Goal: Information Seeking & Learning: Learn about a topic

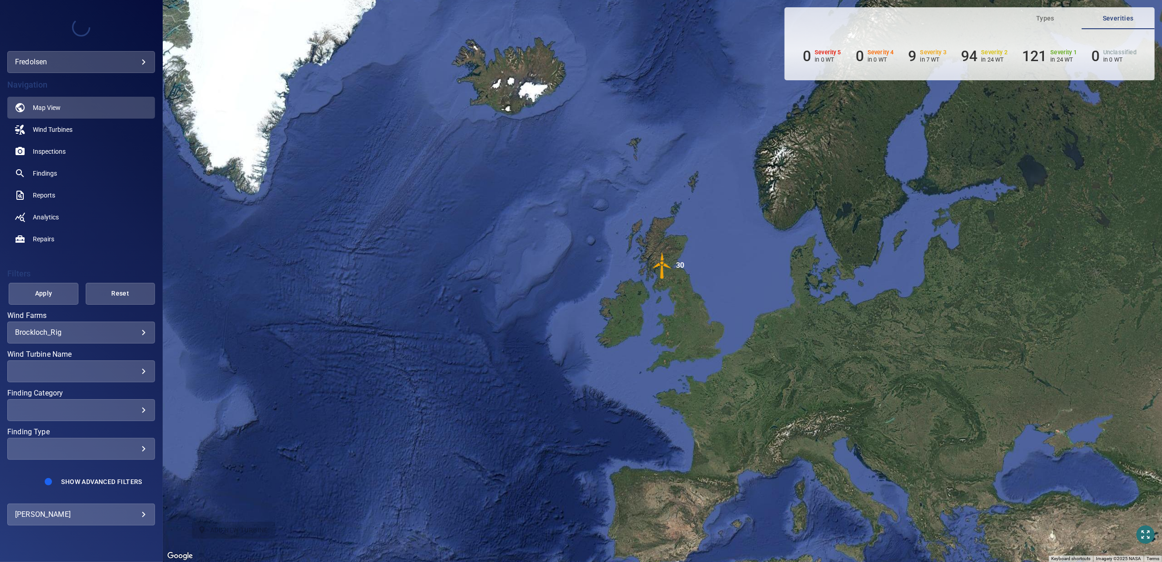
click at [85, 336] on body "**********" at bounding box center [581, 281] width 1162 height 562
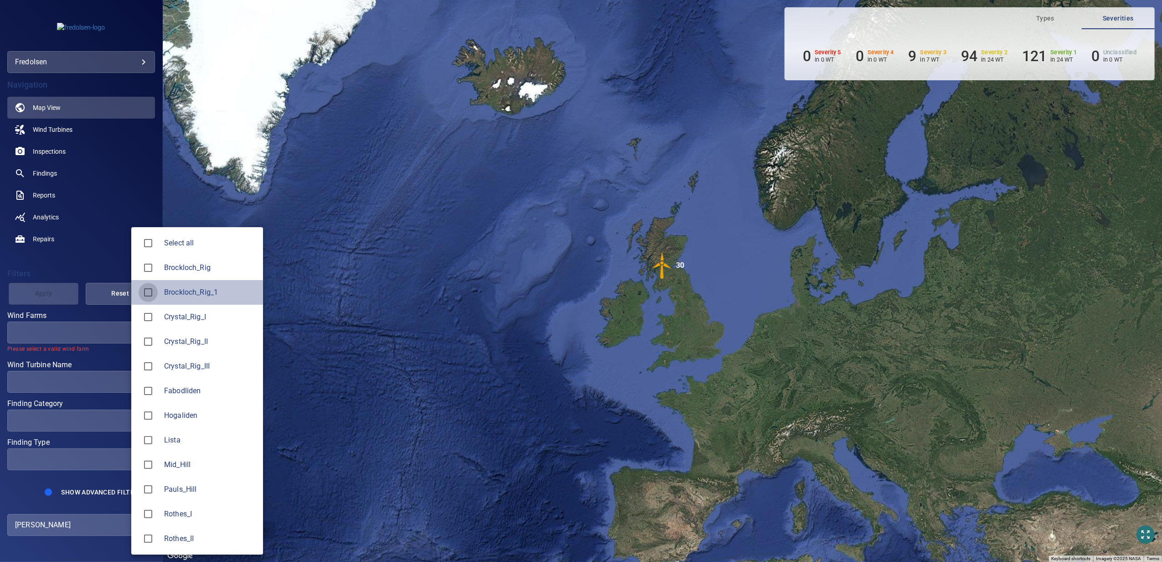
type input "**********"
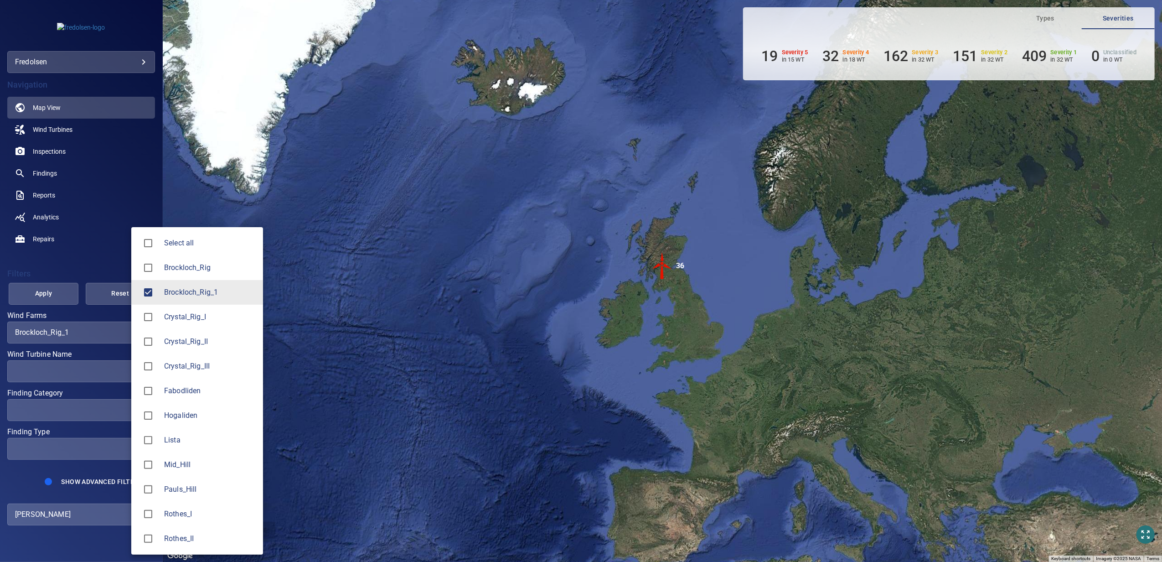
click at [568, 224] on div at bounding box center [581, 281] width 1162 height 562
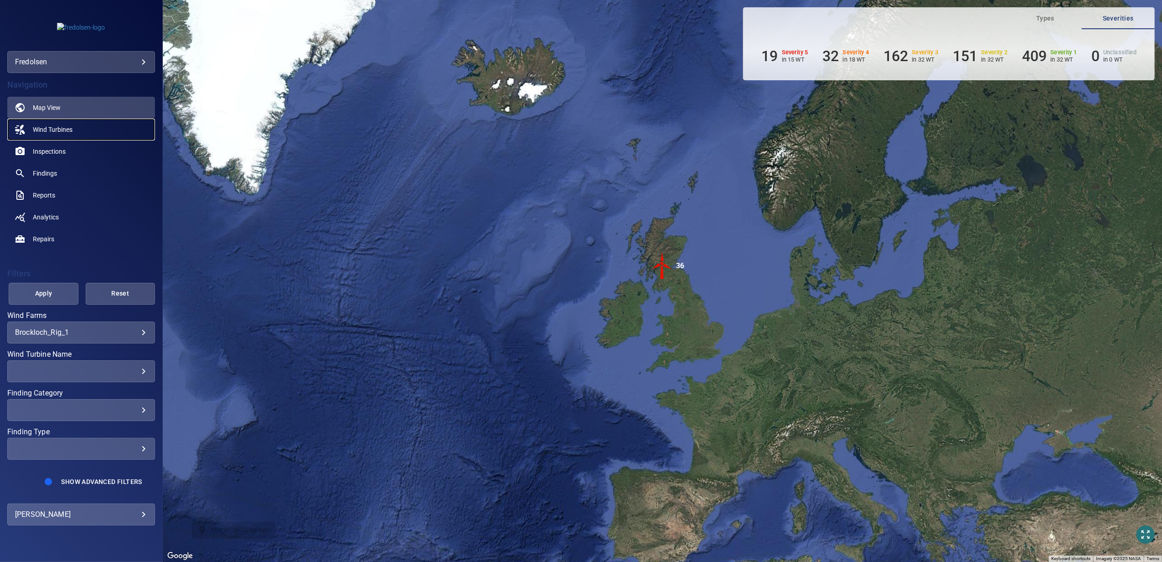
click at [57, 126] on span "Wind Turbines" at bounding box center [53, 129] width 40 height 9
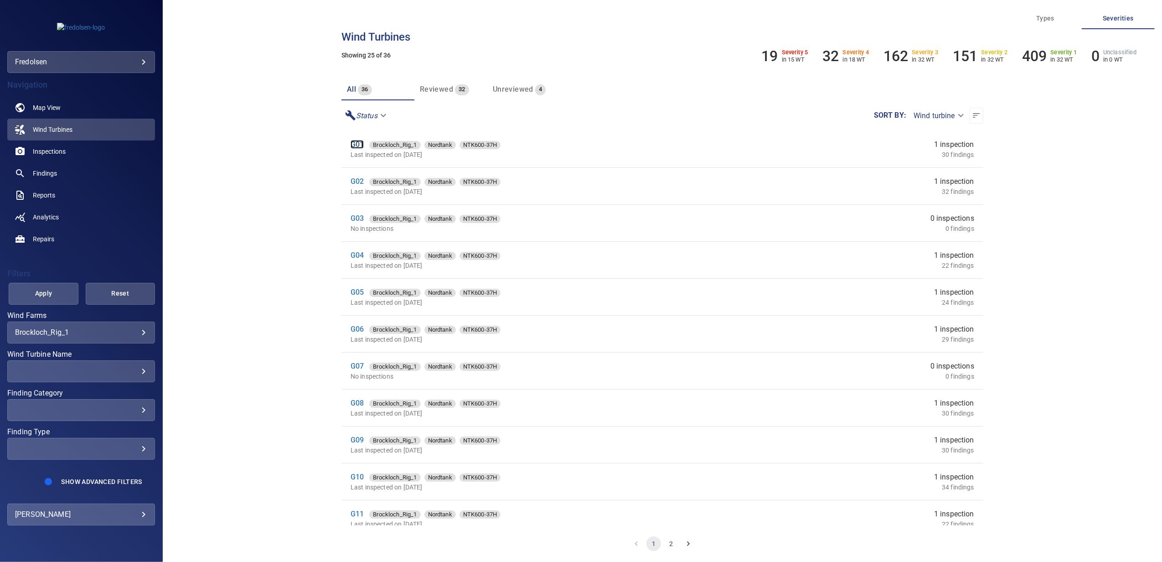
click at [354, 146] on link "G01" at bounding box center [357, 144] width 13 height 9
click at [355, 181] on link "G02" at bounding box center [357, 181] width 13 height 9
click at [359, 218] on link "G03" at bounding box center [357, 218] width 13 height 9
click at [360, 404] on link "G08" at bounding box center [357, 403] width 13 height 9
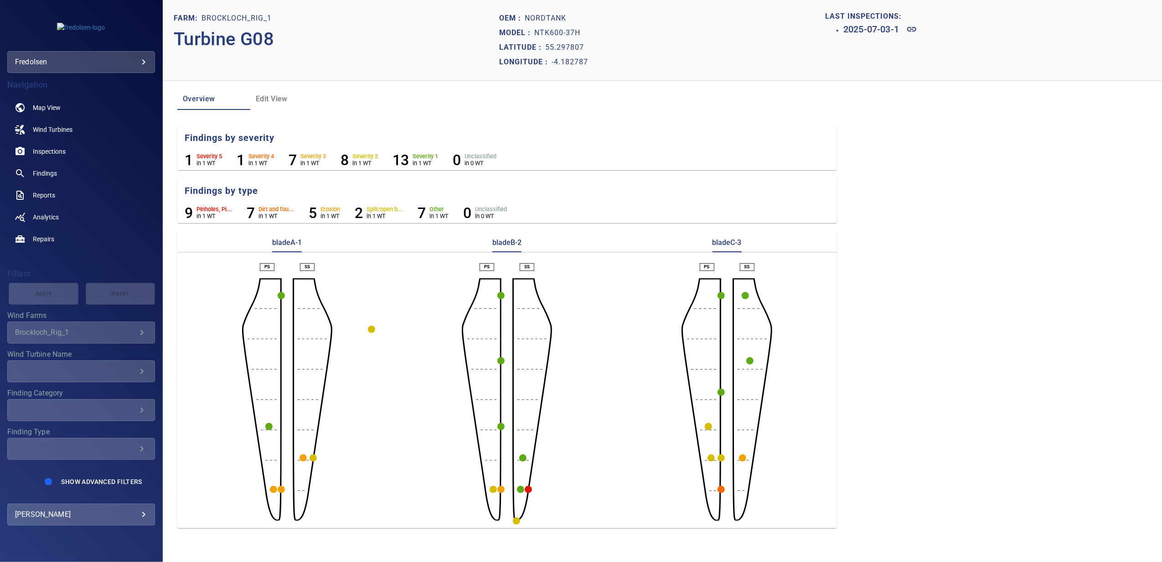
click at [720, 486] on circle "button" at bounding box center [721, 489] width 7 height 7
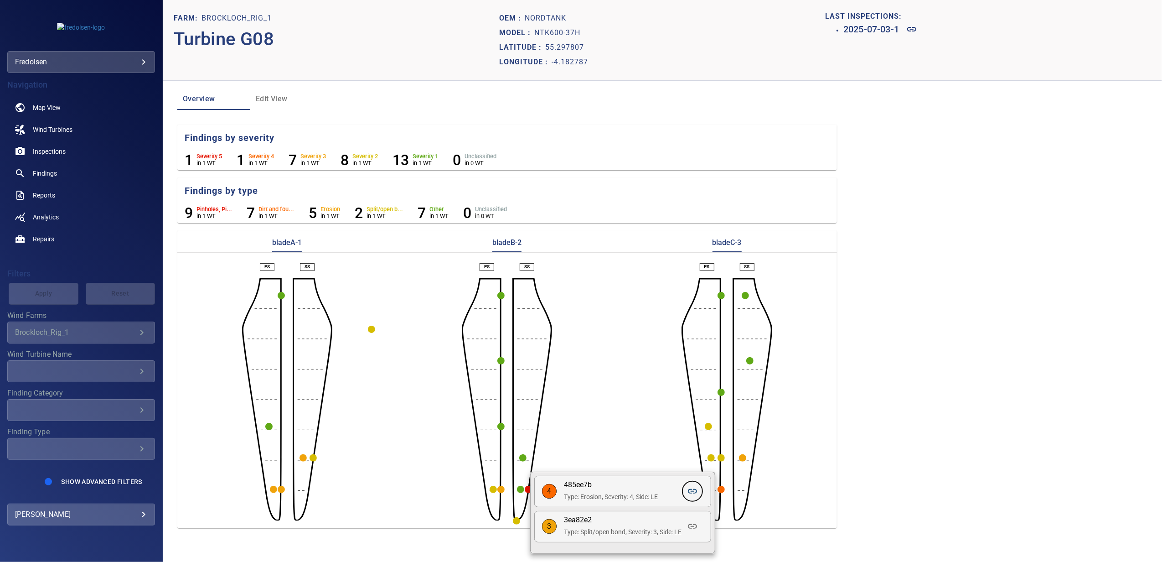
click at [693, 494] on icon at bounding box center [692, 491] width 11 height 11
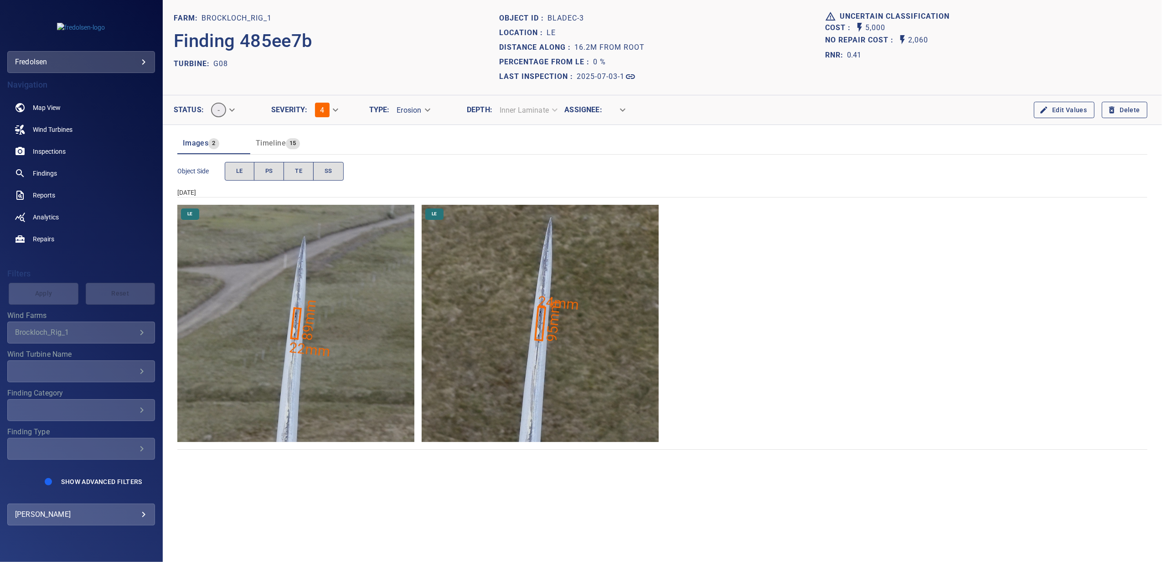
click at [270, 142] on span "Timeline" at bounding box center [271, 143] width 30 height 9
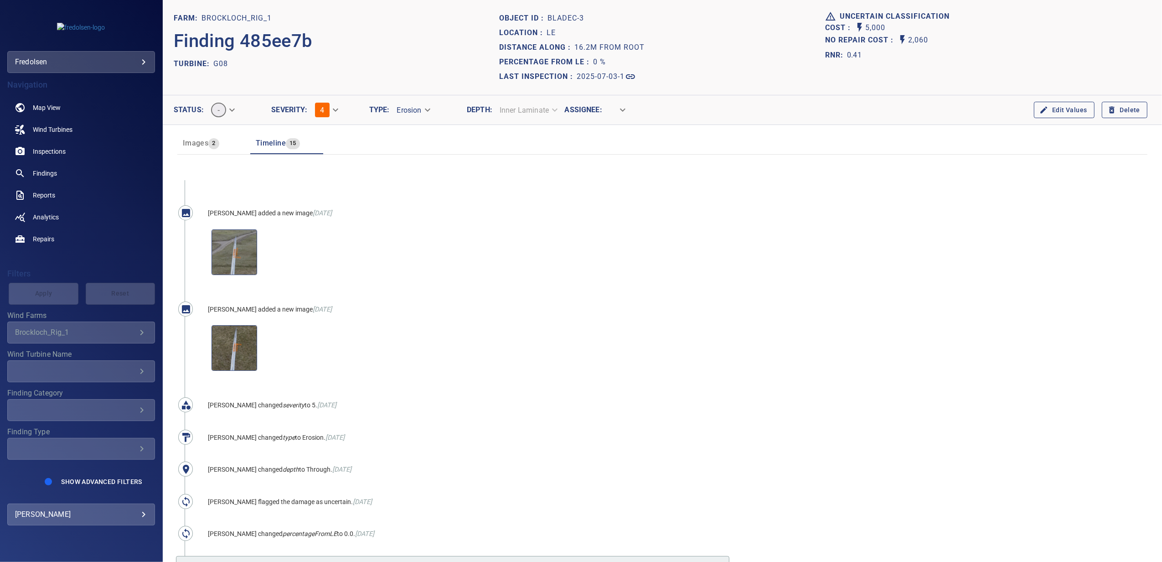
click at [189, 148] on div "Images 2" at bounding box center [201, 143] width 36 height 13
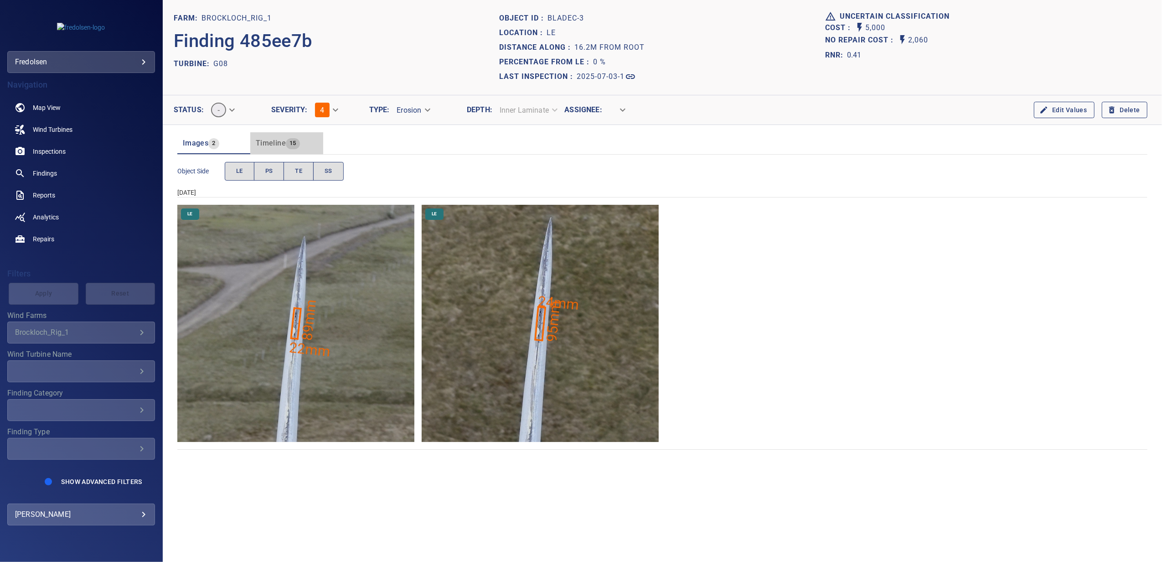
click at [271, 142] on span "Timeline" at bounding box center [271, 143] width 30 height 9
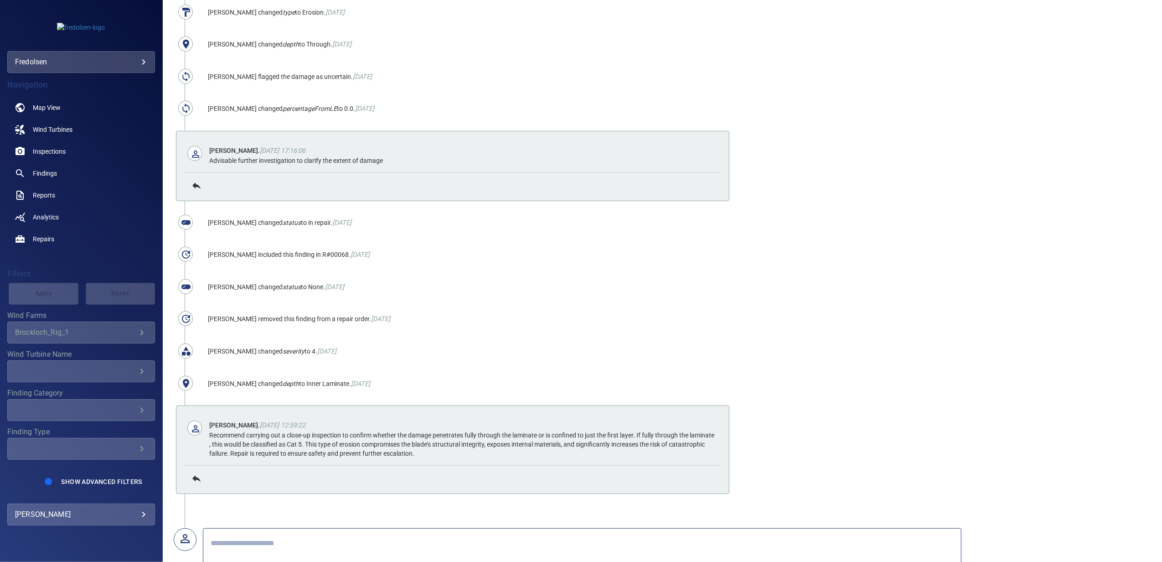
scroll to position [425, 0]
